Goal: Task Accomplishment & Management: Manage account settings

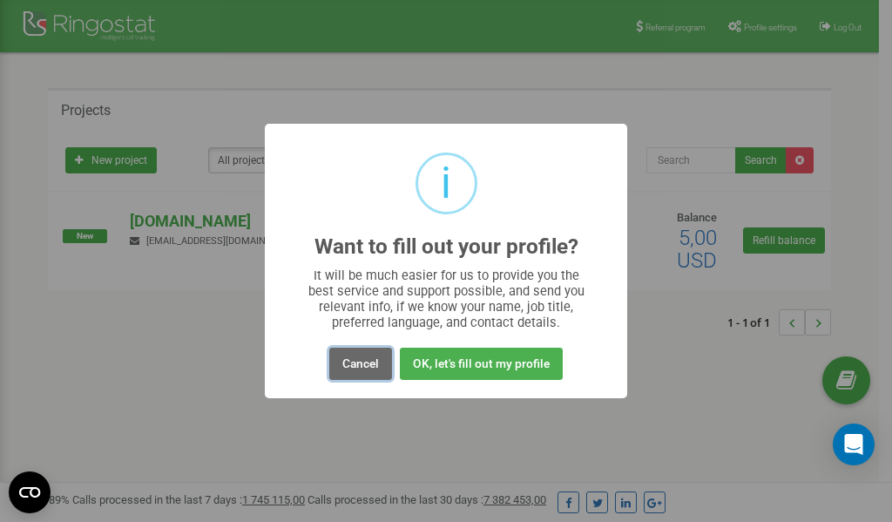
click at [352, 366] on button "Cancel" at bounding box center [360, 363] width 63 height 32
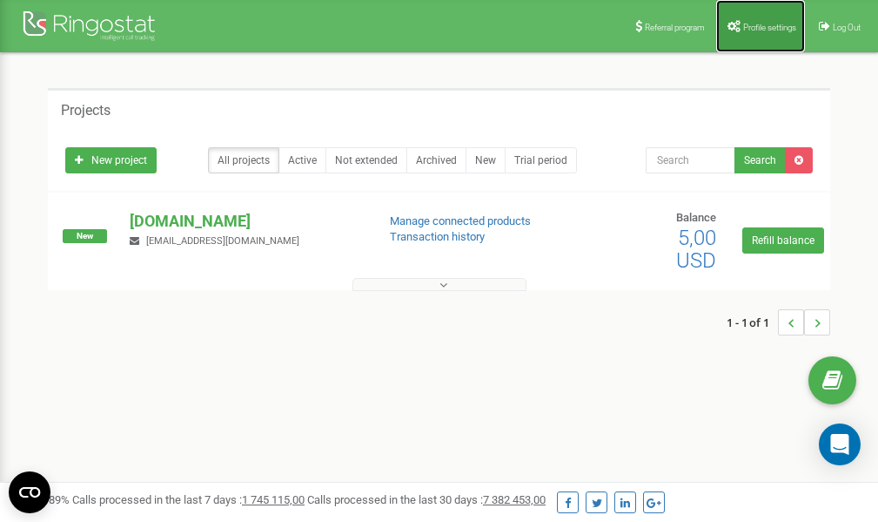
click at [770, 29] on span "Profile settings" at bounding box center [770, 28] width 53 height 10
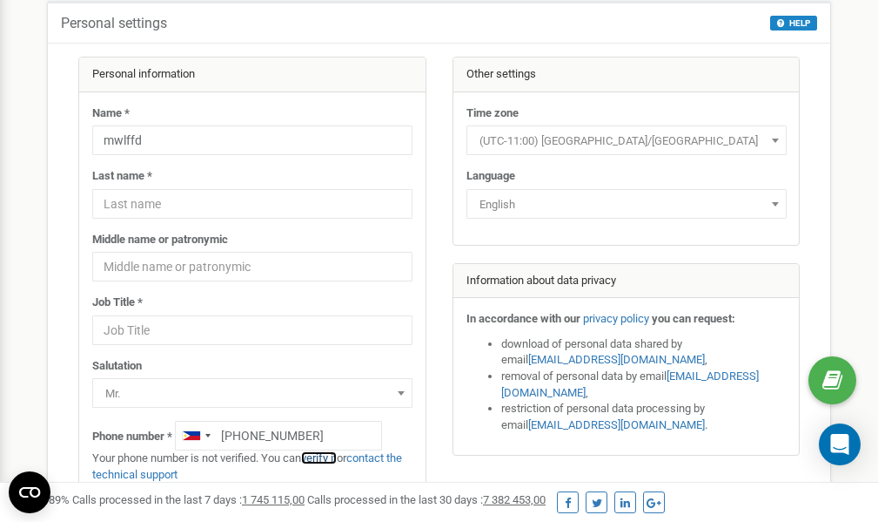
click at [331, 458] on link "verify it" at bounding box center [319, 457] width 36 height 13
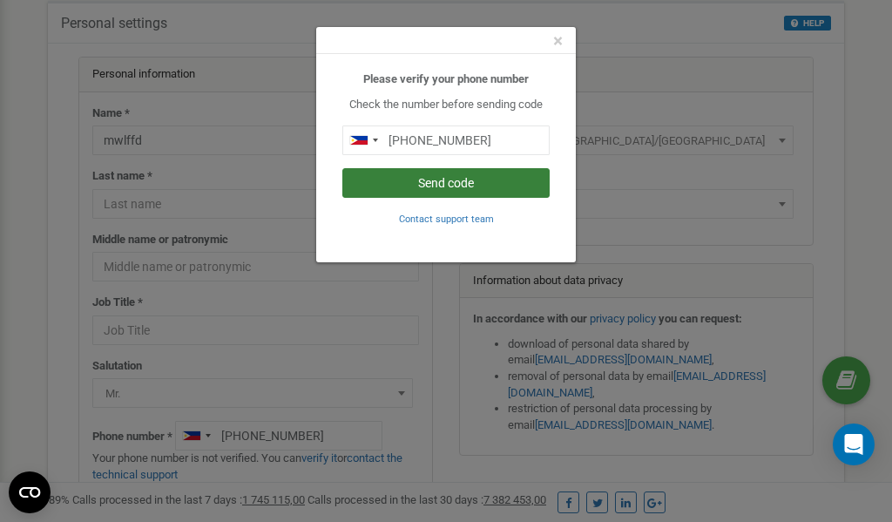
click at [415, 186] on button "Send code" at bounding box center [445, 183] width 207 height 30
